Goal: Information Seeking & Learning: Learn about a topic

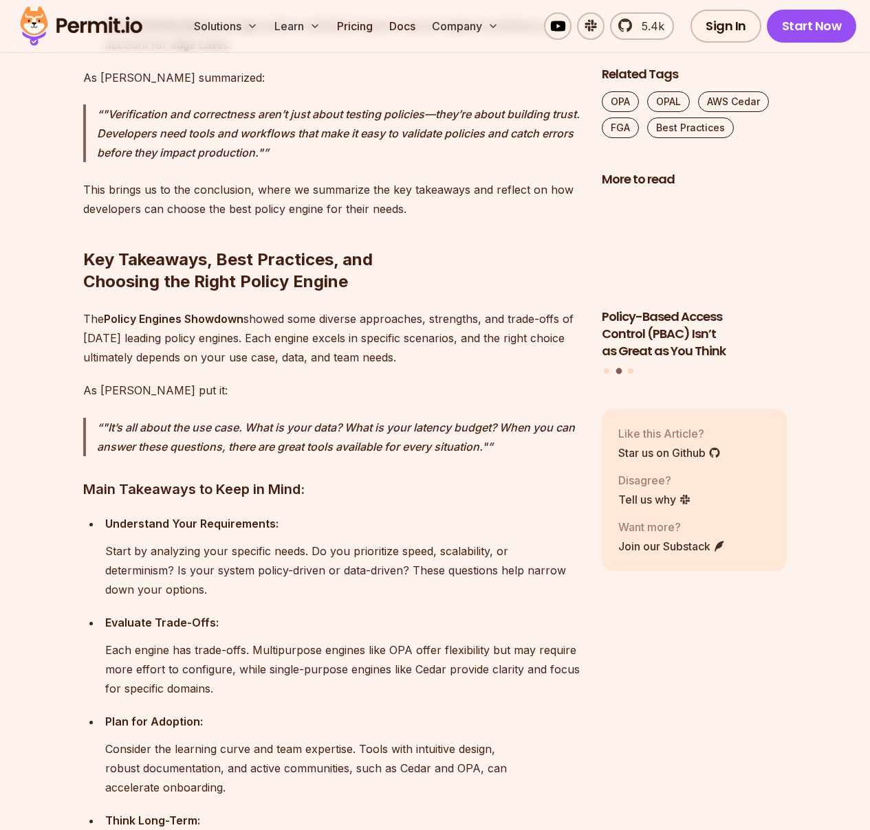
scroll to position [11428, 0]
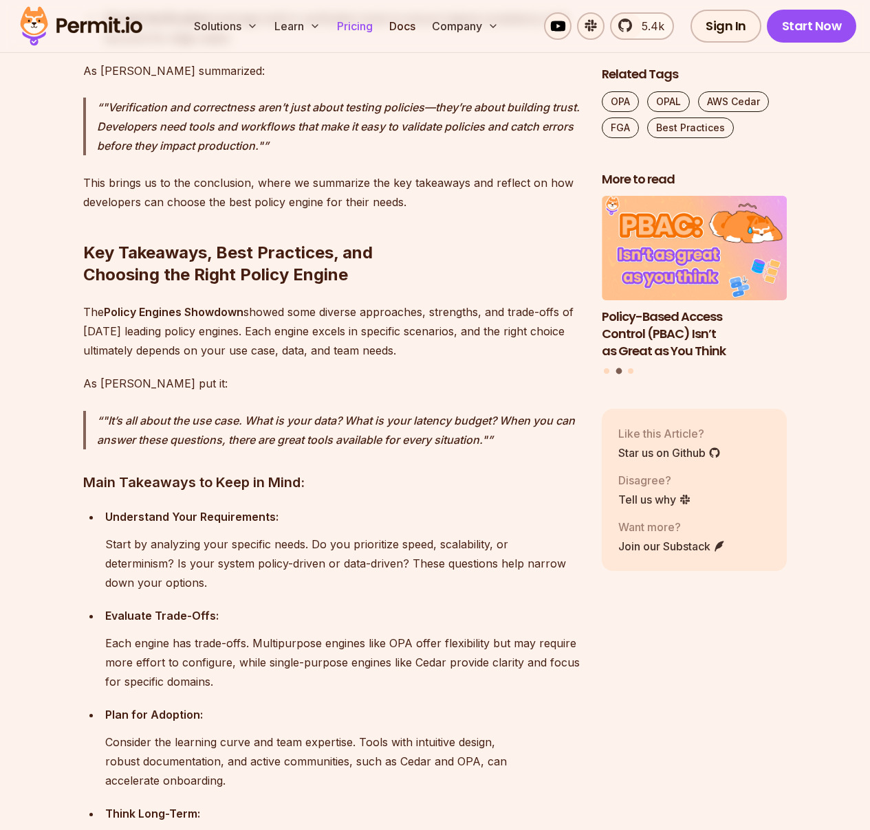
click at [367, 30] on link "Pricing" at bounding box center [354, 25] width 47 height 27
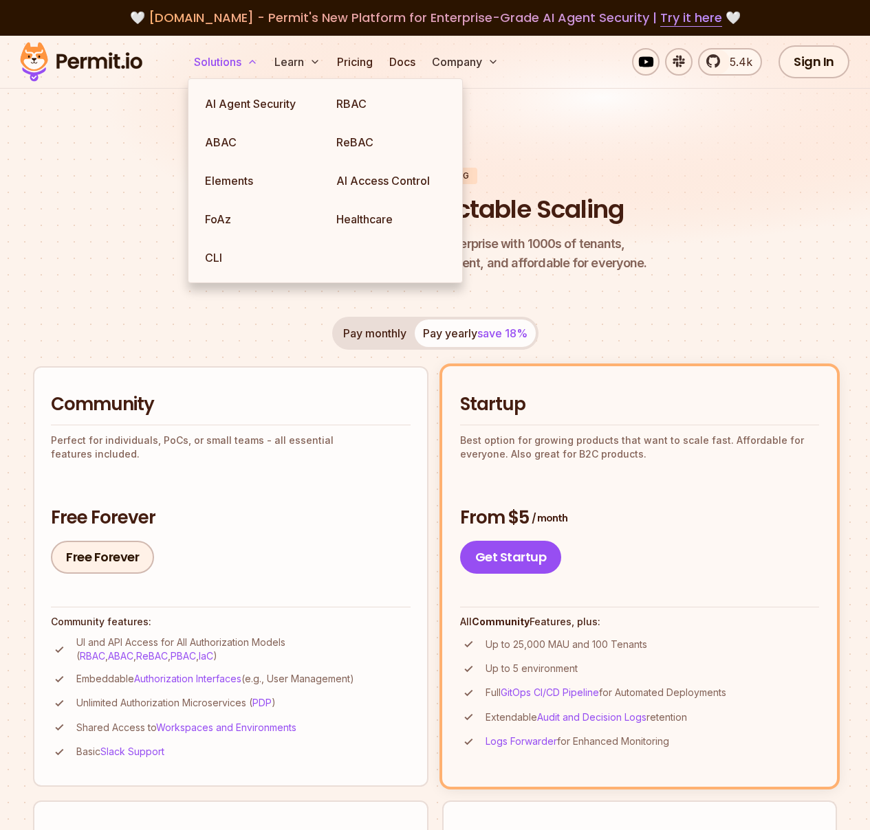
click at [191, 61] on button "Solutions" at bounding box center [225, 61] width 75 height 27
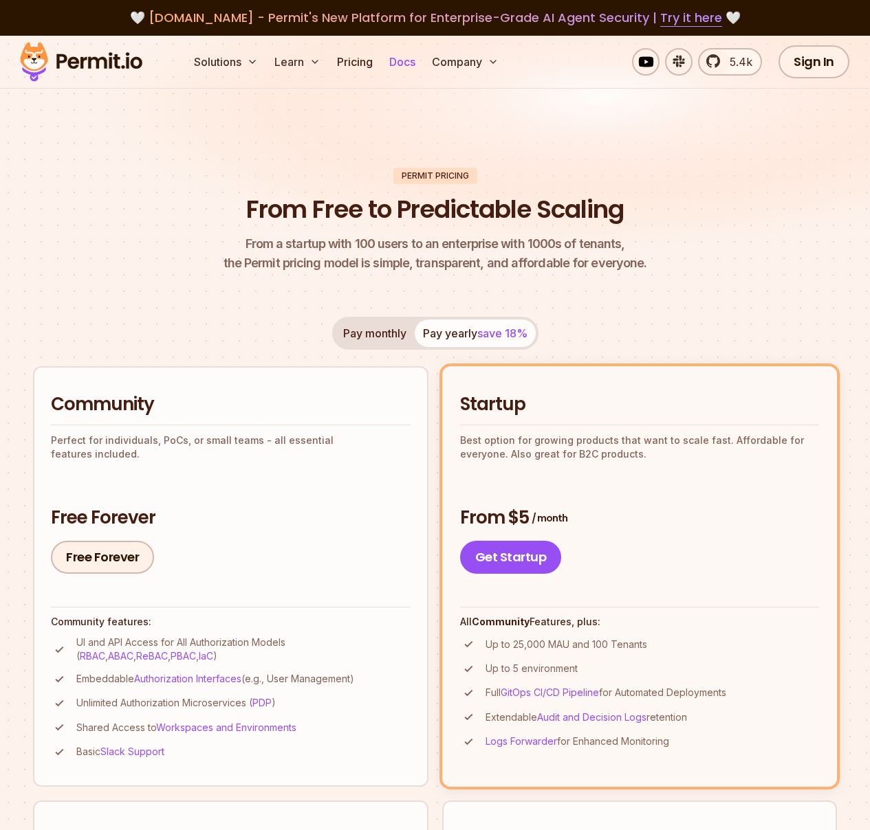
click at [392, 65] on link "Docs" at bounding box center [402, 61] width 37 height 27
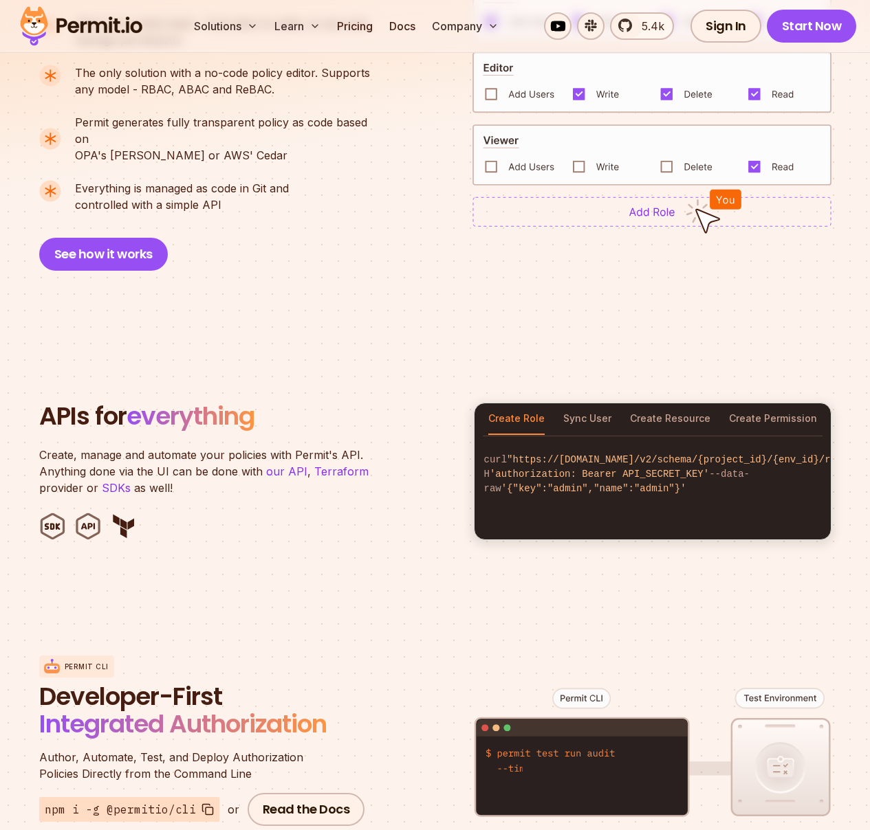
scroll to position [1099, 0]
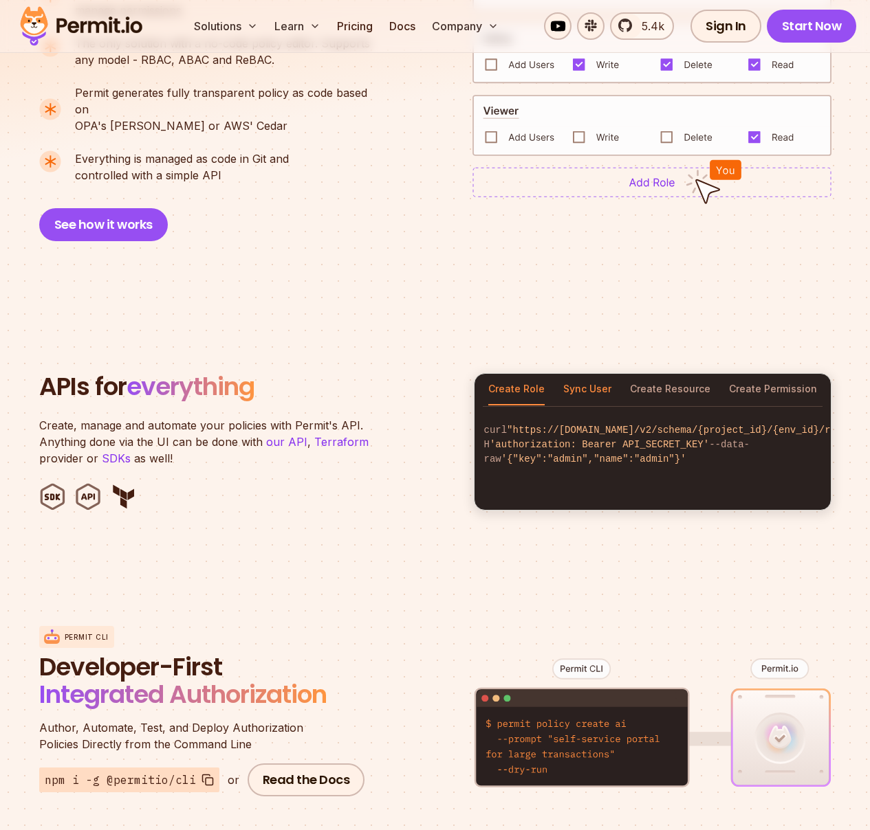
click at [582, 374] on button "Sync User" at bounding box center [587, 390] width 48 height 32
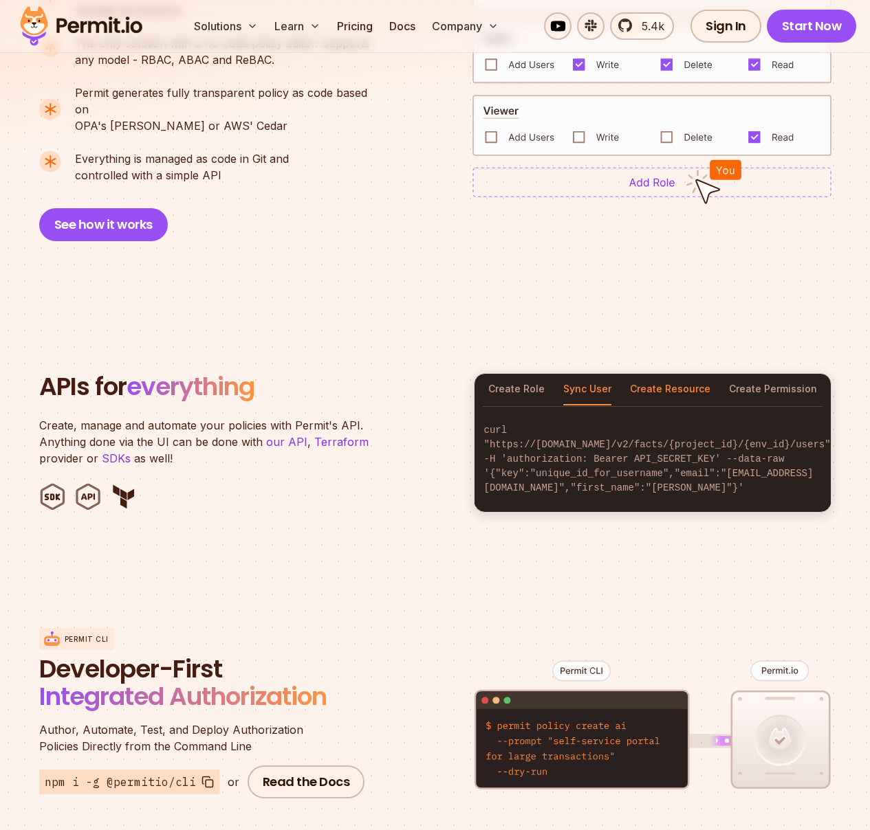
click at [663, 374] on button "Create Resource" at bounding box center [670, 390] width 80 height 32
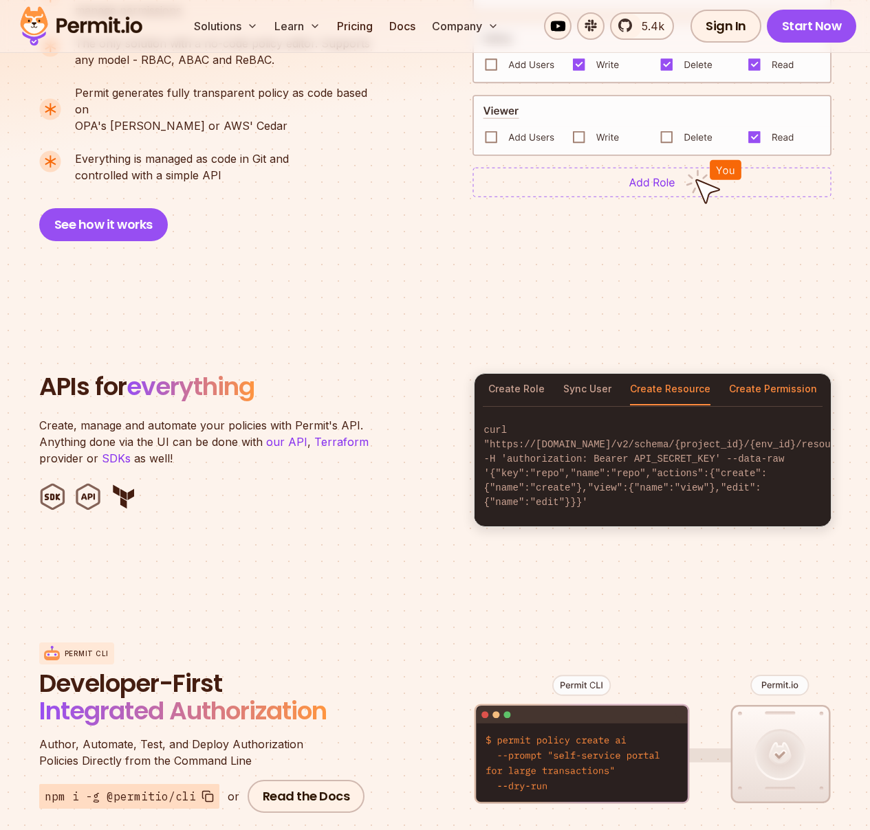
click at [766, 374] on button "Create Permission" at bounding box center [773, 390] width 88 height 32
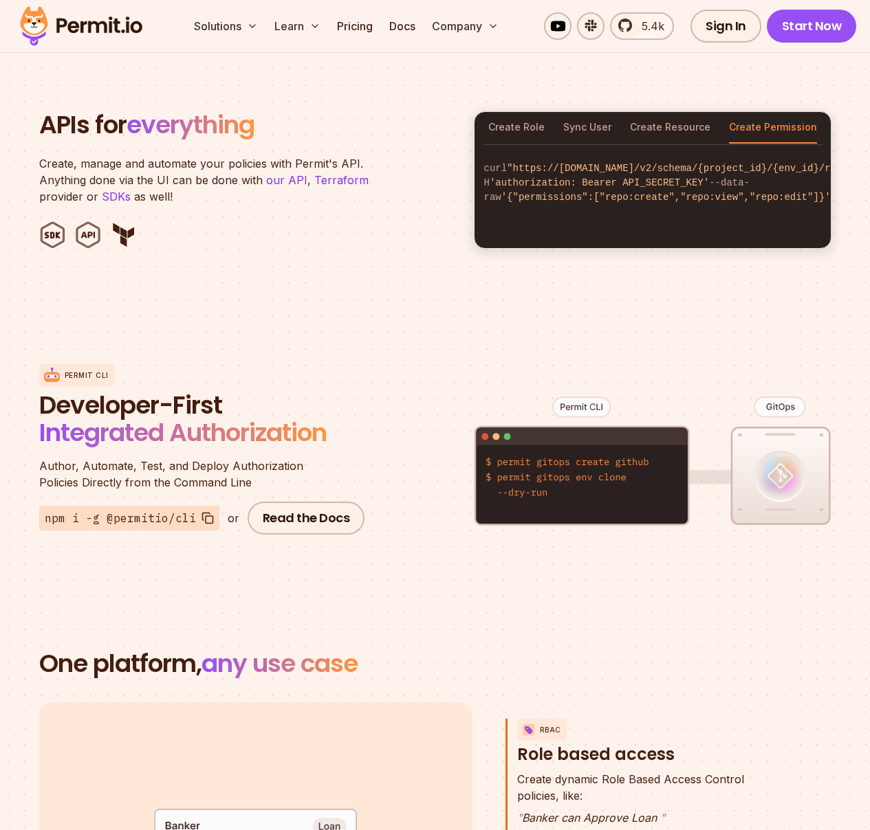
scroll to position [1678, 0]
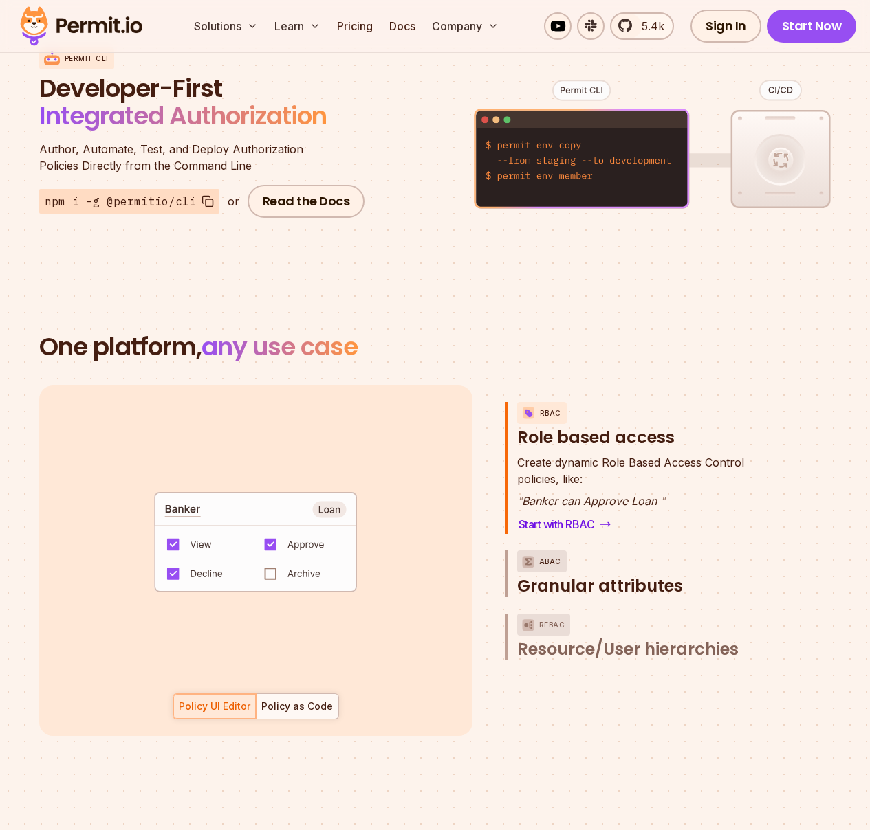
click at [562, 575] on span "Granular attributes" at bounding box center [600, 586] width 166 height 22
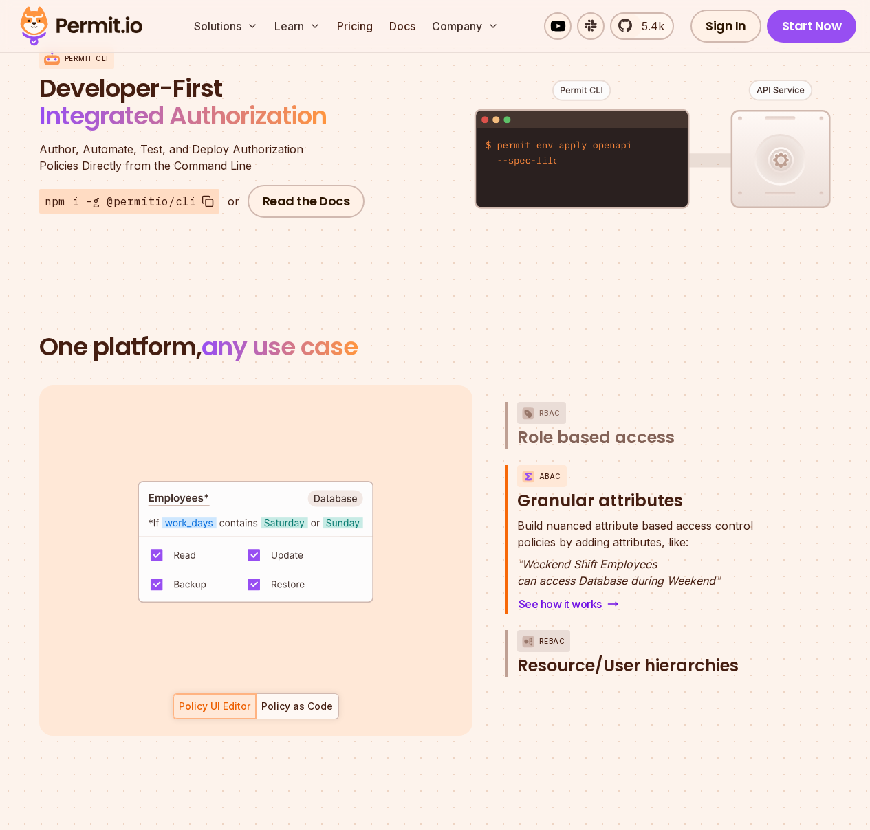
click at [564, 655] on span "Resource/User hierarchies" at bounding box center [627, 666] width 221 height 22
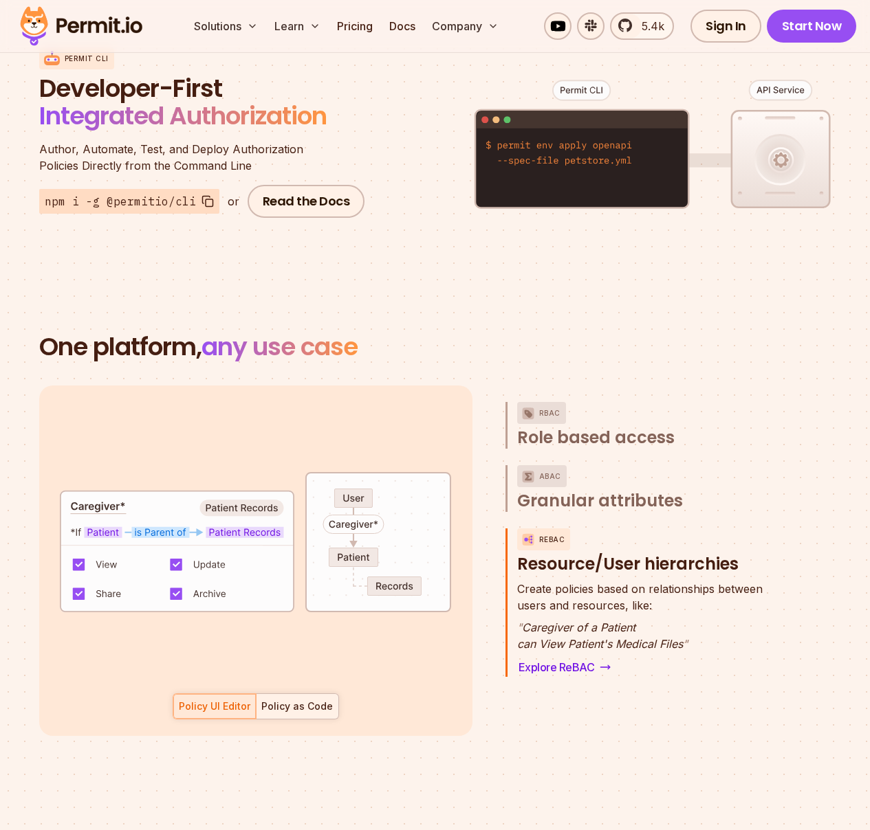
click at [305, 700] on div "Policy as Code" at bounding box center [296, 707] width 71 height 14
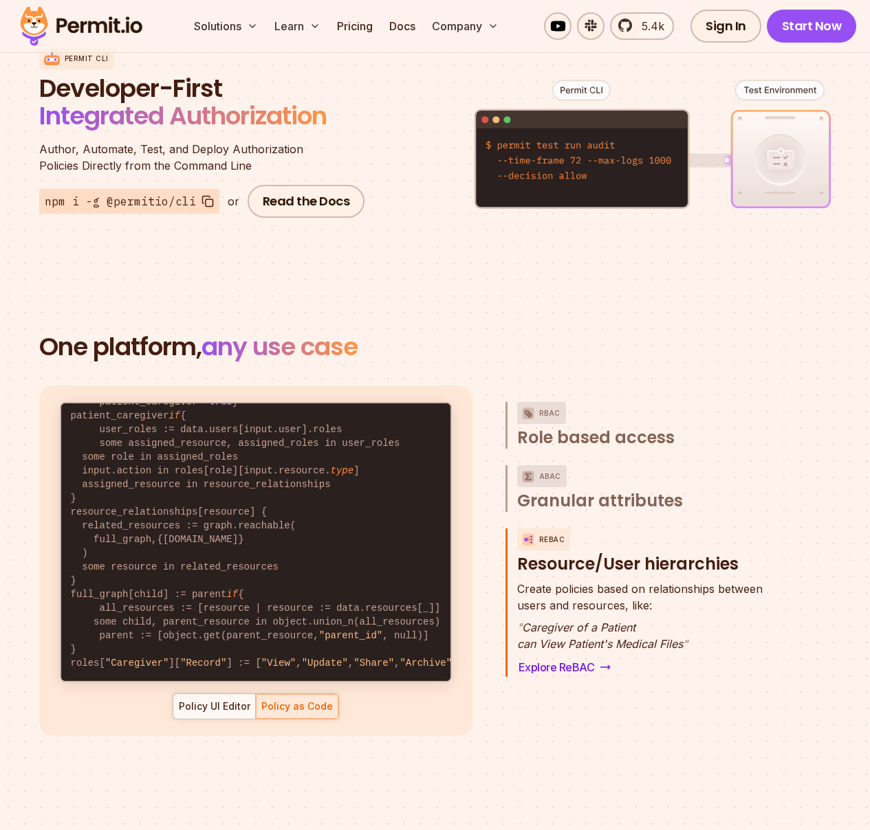
scroll to position [0, 0]
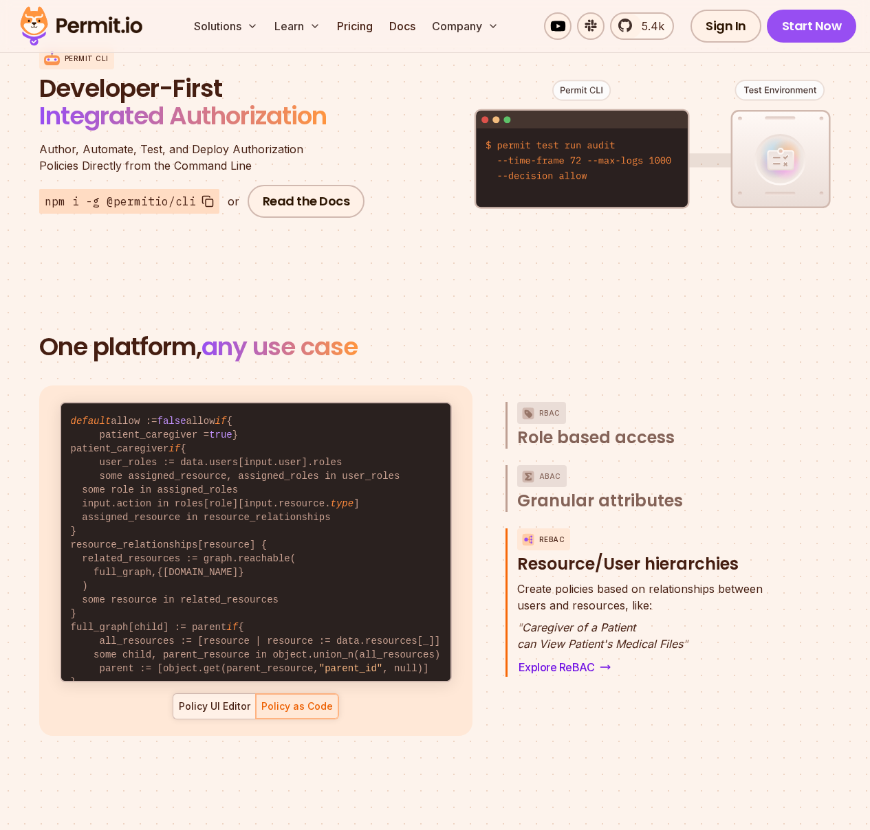
click at [221, 700] on div "Policy UI Editor" at bounding box center [214, 707] width 71 height 14
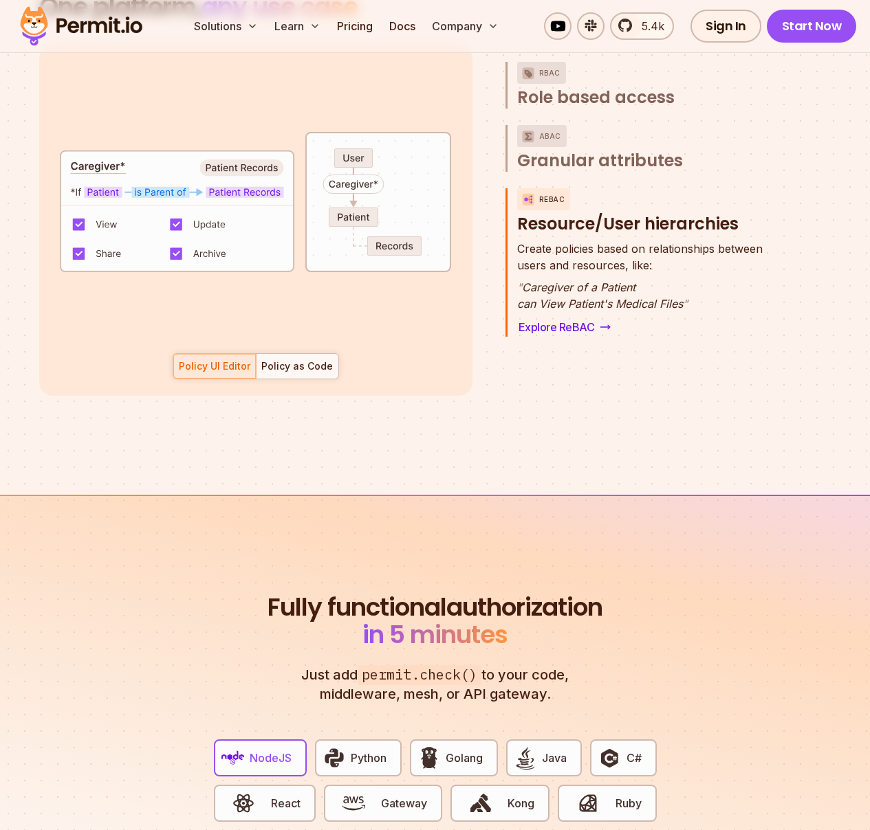
scroll to position [2269, 0]
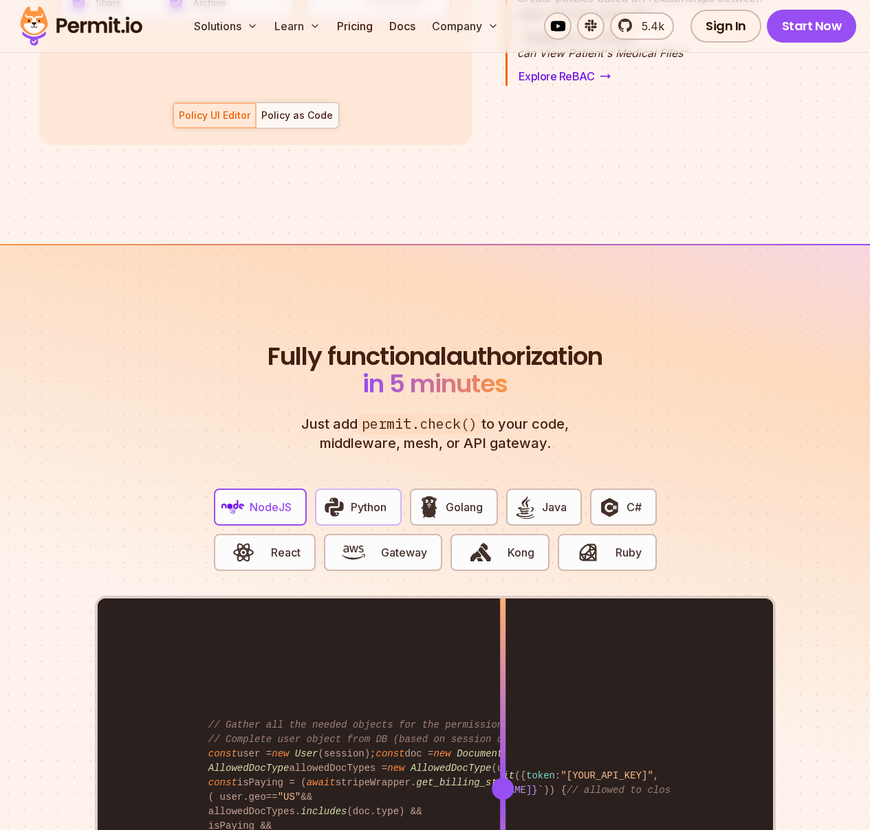
click at [355, 489] on button "Python" at bounding box center [358, 507] width 87 height 37
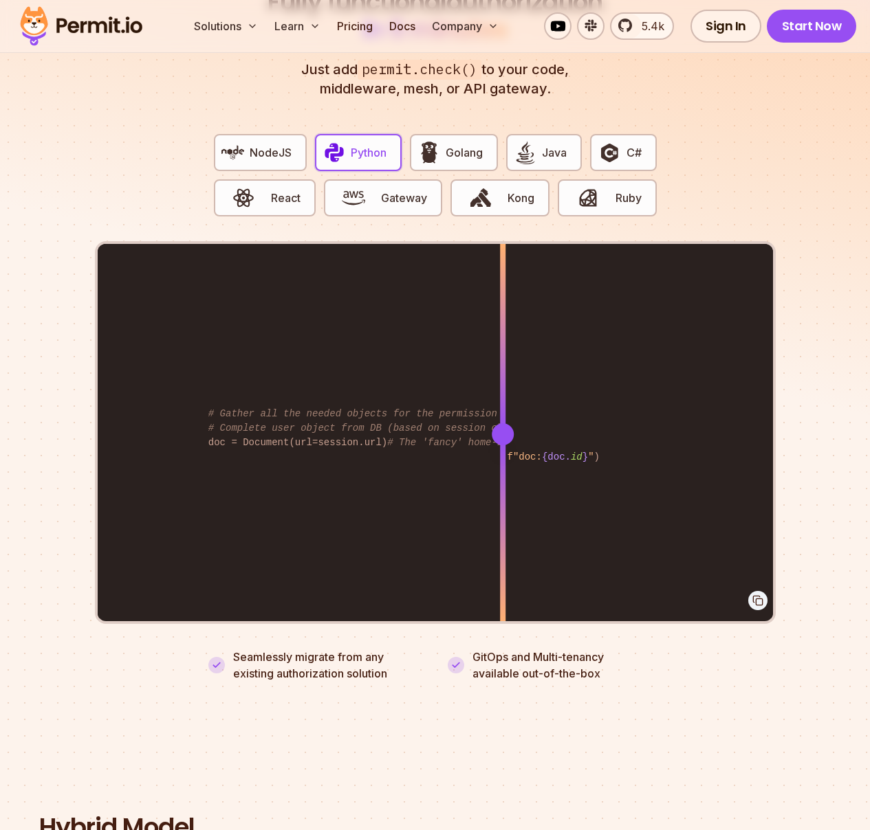
scroll to position [2498, 0]
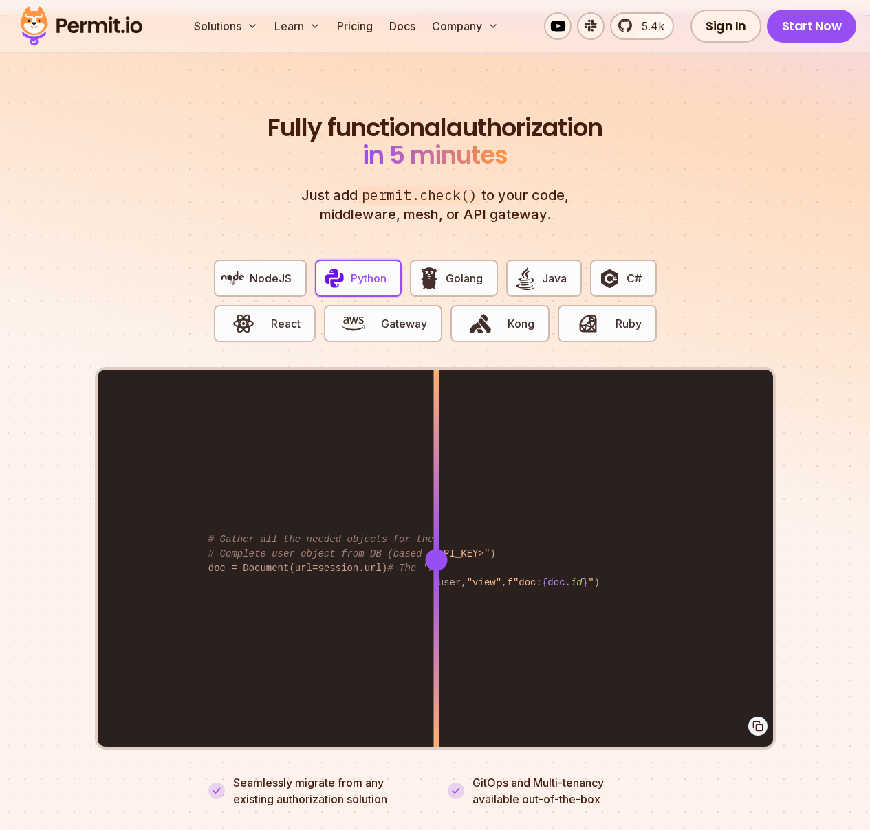
drag, startPoint x: 503, startPoint y: 491, endPoint x: 442, endPoint y: 400, distance: 109.4
click at [436, 403] on div at bounding box center [435, 559] width 5 height 379
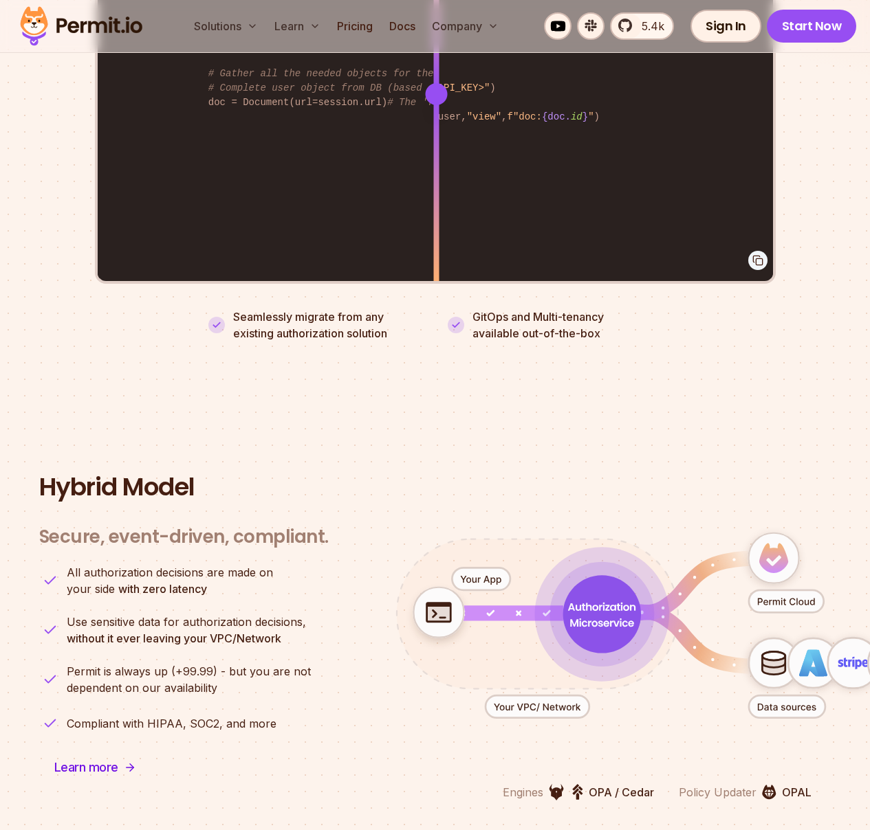
scroll to position [3183, 0]
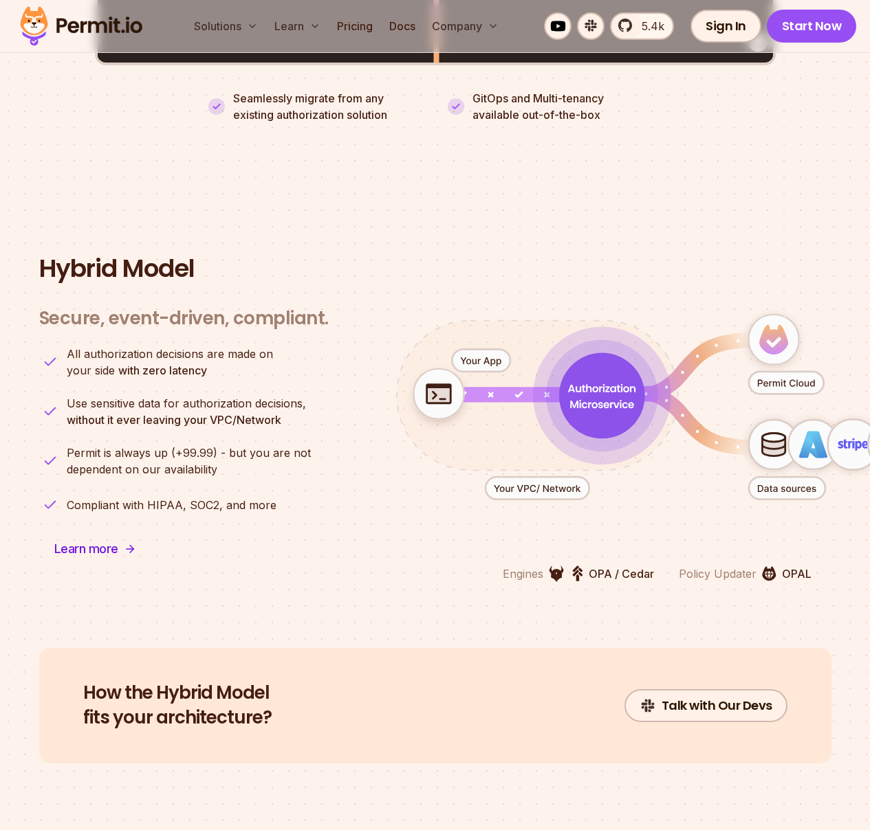
click at [608, 353] on icon "animation" at bounding box center [601, 396] width 86 height 86
click at [602, 362] on icon "animation" at bounding box center [601, 396] width 87 height 87
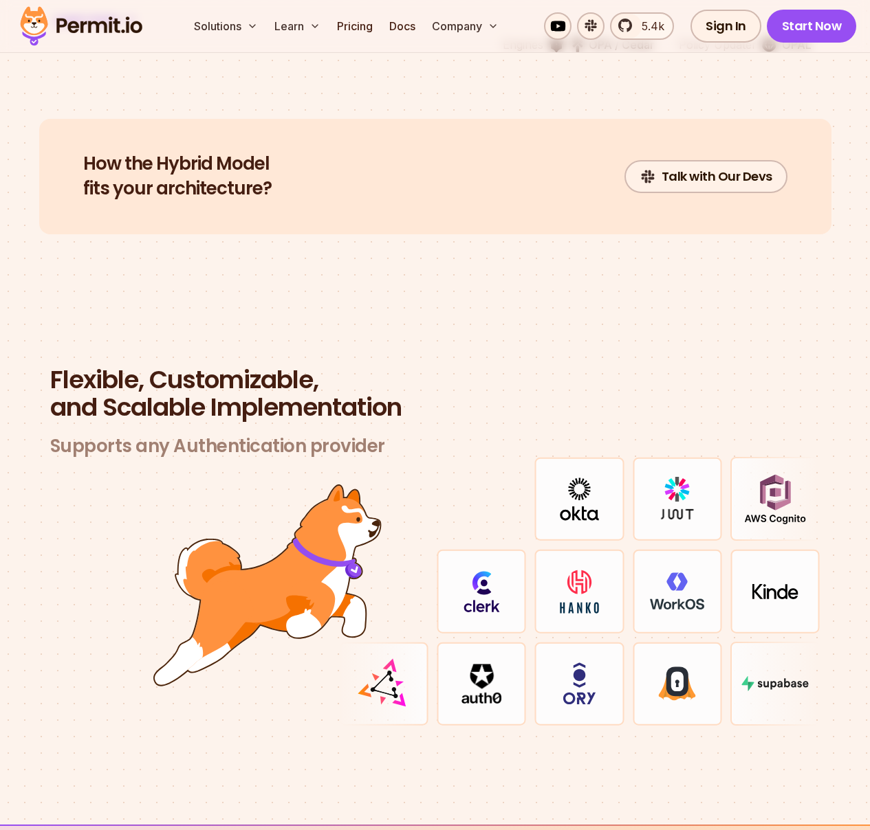
scroll to position [3713, 0]
click at [611, 456] on div at bounding box center [578, 498] width 89 height 84
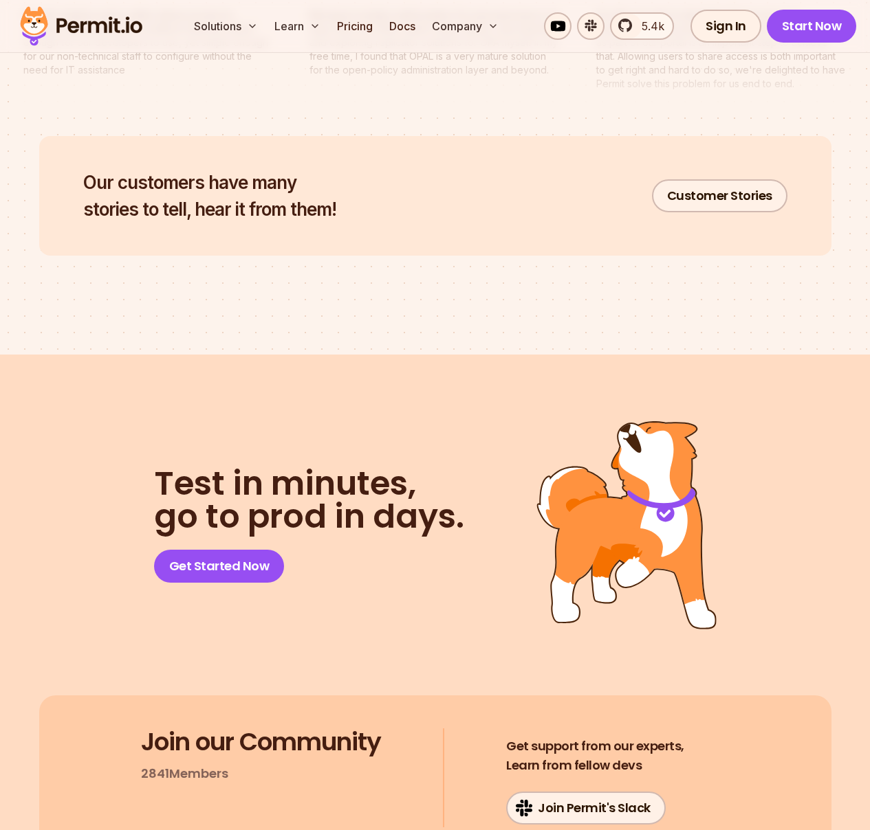
scroll to position [7024, 0]
